Goal: Information Seeking & Learning: Learn about a topic

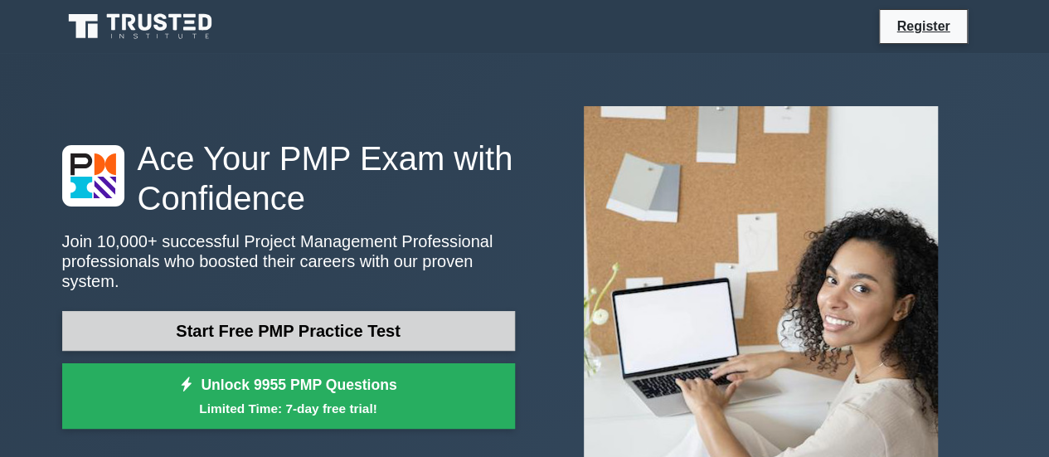
click at [332, 322] on link "Start Free PMP Practice Test" at bounding box center [288, 331] width 453 height 40
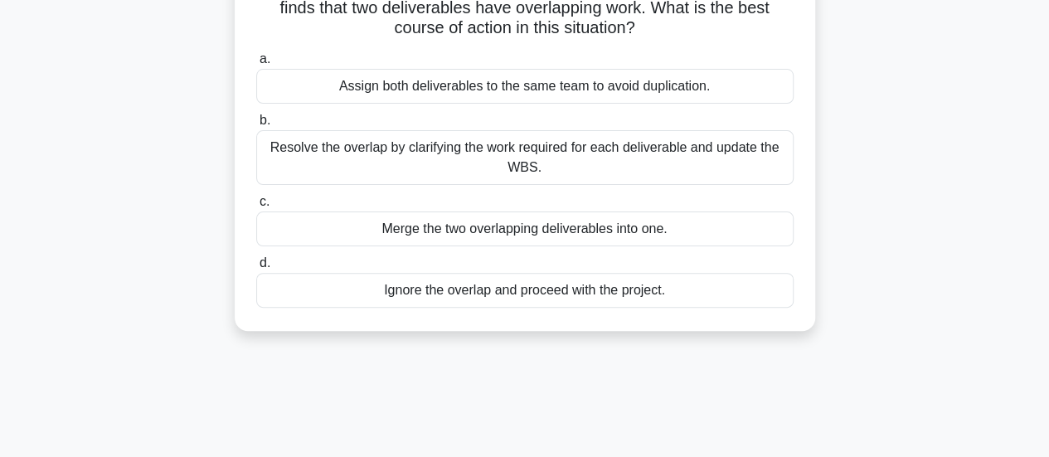
scroll to position [83, 0]
